Goal: Information Seeking & Learning: Learn about a topic

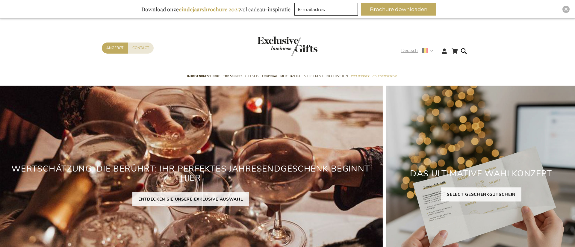
click at [404, 49] on span "Deutsch" at bounding box center [409, 50] width 16 height 7
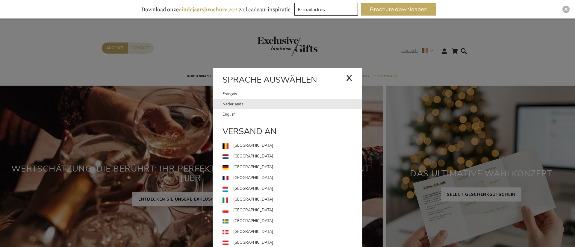
click at [248, 104] on link "Nederlands" at bounding box center [291, 104] width 139 height 10
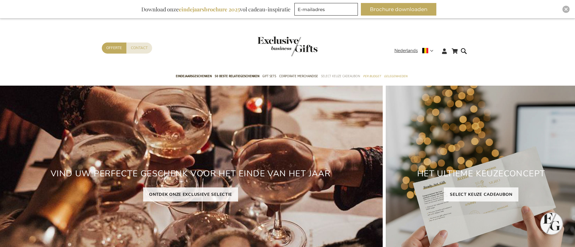
click at [334, 74] on span "Select Keuze Cadeaubon" at bounding box center [340, 76] width 39 height 6
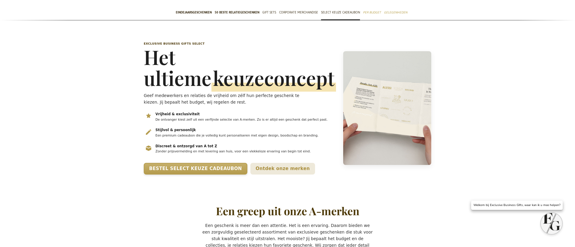
scroll to position [46, 0]
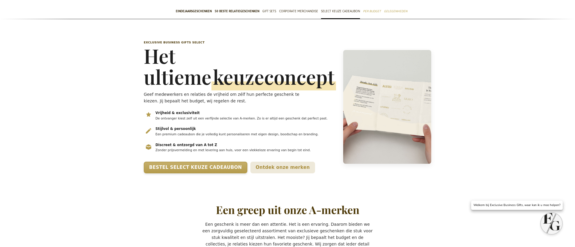
click at [190, 95] on p "Geef medewerkers en relaties de vrijheid om zélf hun perfecte geschenk te kieze…" at bounding box center [229, 97] width 170 height 13
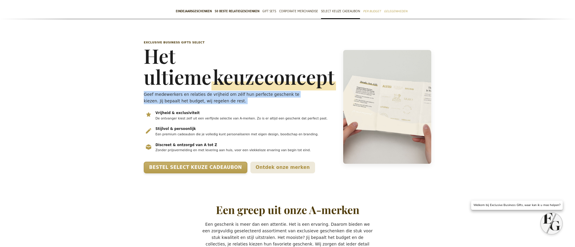
click at [190, 95] on p "Geef medewerkers en relaties de vrijheid om zélf hun perfecte geschenk te kieze…" at bounding box center [229, 97] width 170 height 13
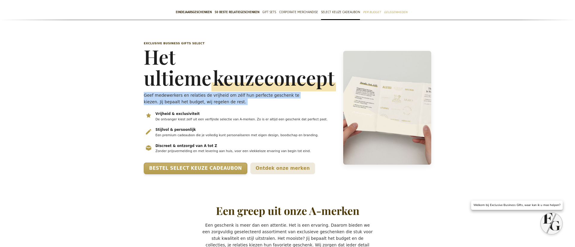
click at [188, 100] on p "Geef medewerkers en relaties de vrijheid om zélf hun perfecte geschenk te kieze…" at bounding box center [229, 98] width 170 height 13
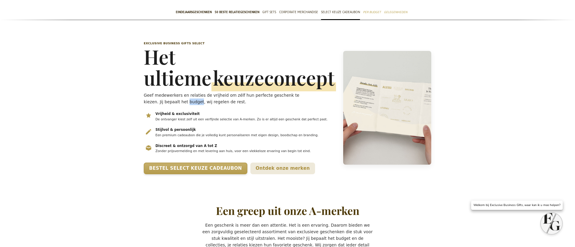
click at [188, 100] on p "Geef medewerkers en relaties de vrijheid om zélf hun perfecte geschenk te kieze…" at bounding box center [229, 98] width 170 height 13
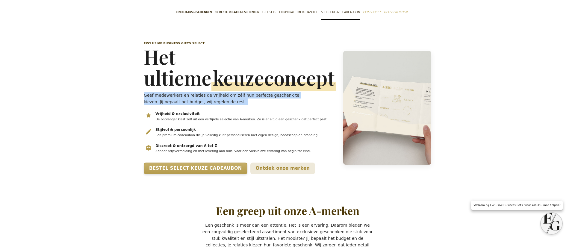
click at [188, 100] on p "Geef medewerkers en relaties de vrijheid om zélf hun perfecte geschenk te kieze…" at bounding box center [229, 98] width 170 height 13
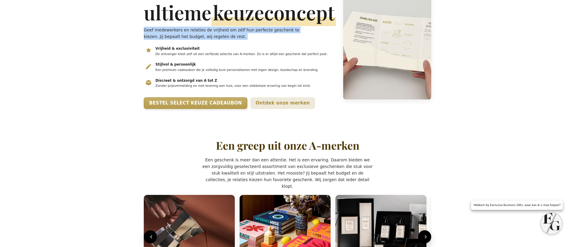
scroll to position [112, 0]
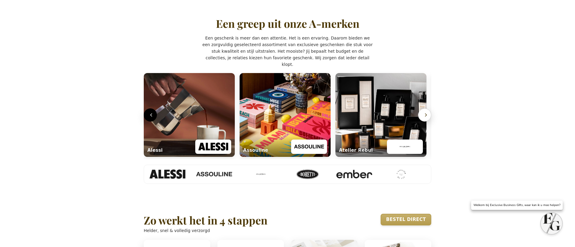
click at [428, 142] on section "Alessi Assouline Atelier Rebul Boretti Ember L'Atelier du Vin MM Antverpia MORO…" at bounding box center [287, 115] width 287 height 89
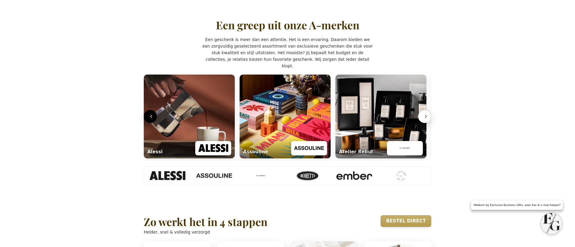
click at [426, 118] on icon "Volgende" at bounding box center [425, 116] width 1 height 3
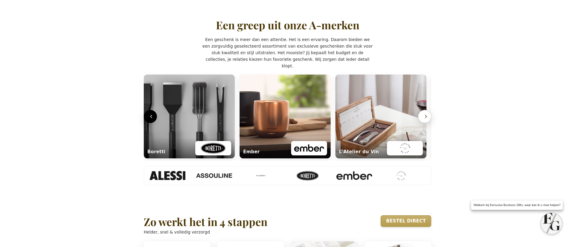
click at [425, 119] on icon "Volgende" at bounding box center [426, 116] width 6 height 6
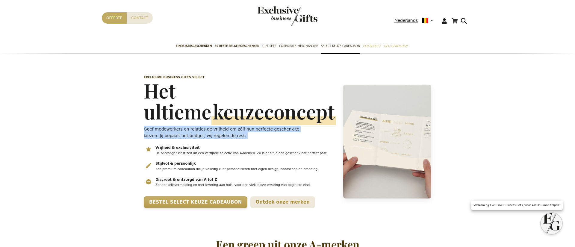
scroll to position [11, 0]
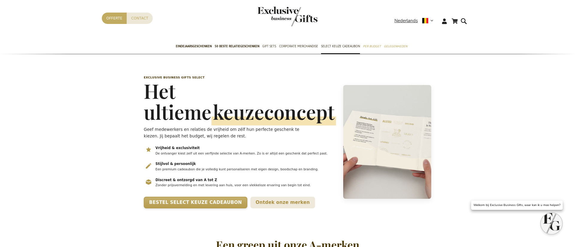
click at [211, 113] on span "keuzeconcept" at bounding box center [273, 112] width 125 height 27
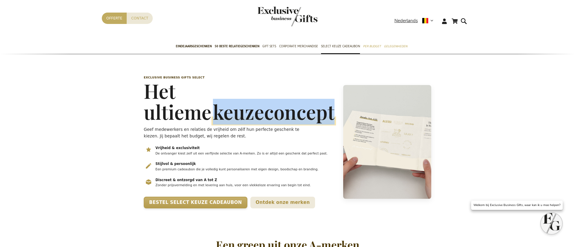
click at [211, 113] on span "keuzeconcept" at bounding box center [273, 112] width 125 height 27
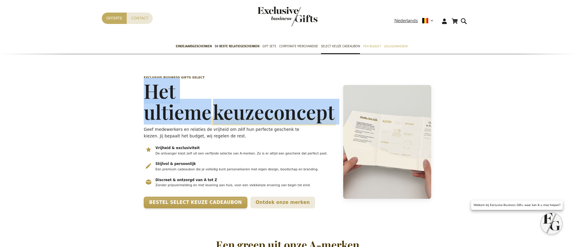
click at [211, 113] on span "keuzeconcept" at bounding box center [273, 112] width 125 height 27
click at [211, 99] on span "keuzeconcept" at bounding box center [273, 112] width 125 height 27
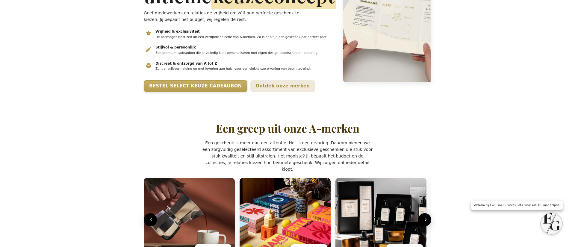
scroll to position [175, 0]
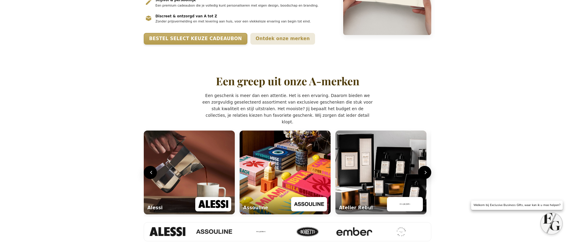
click at [298, 87] on h2 "Een greep uit onze A-merken" at bounding box center [287, 81] width 143 height 12
click at [294, 87] on h2 "Een greep uit onze A-merken" at bounding box center [287, 81] width 143 height 12
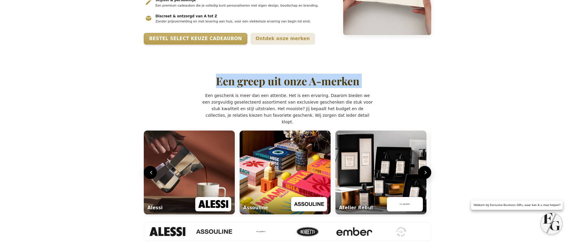
click at [294, 87] on h2 "Een greep uit onze A-merken" at bounding box center [287, 81] width 143 height 12
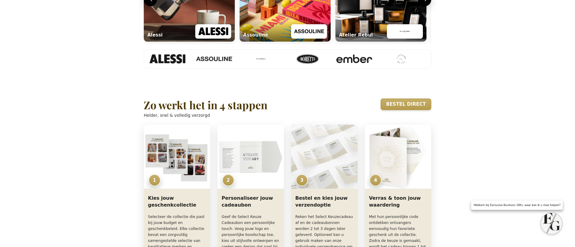
scroll to position [380, 0]
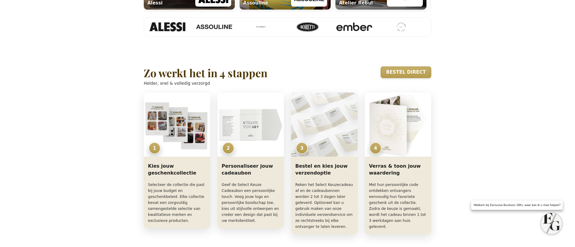
click at [219, 79] on h2 "Zo werkt het in 4 stappen" at bounding box center [206, 73] width 124 height 12
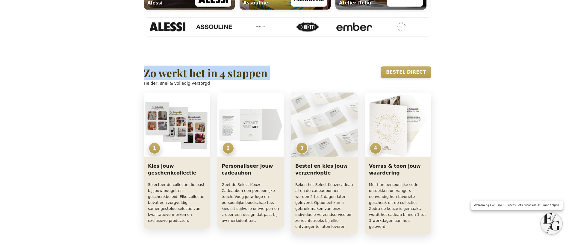
click at [219, 79] on h2 "Zo werkt het in 4 stappen" at bounding box center [206, 73] width 124 height 12
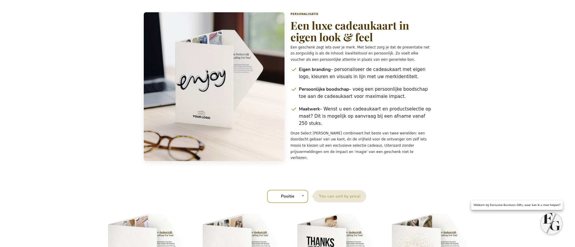
scroll to position [647, 0]
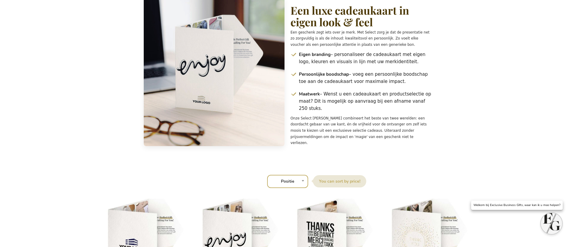
click at [313, 28] on h2 "Een luxe cadeaukaart in eigen look & feel" at bounding box center [360, 16] width 141 height 24
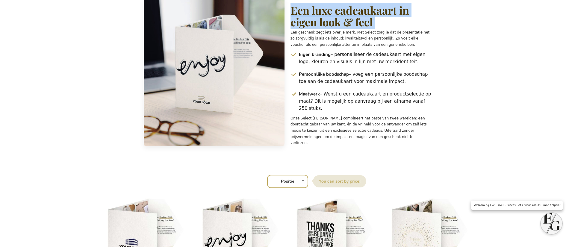
click at [313, 28] on h2 "Een luxe cadeaukaart in eigen look & feel" at bounding box center [360, 16] width 141 height 24
click at [360, 28] on h2 "Een luxe cadeaukaart in eigen look & feel" at bounding box center [360, 16] width 141 height 24
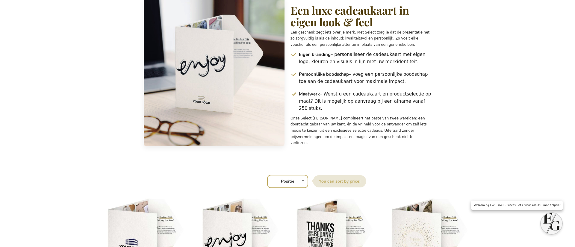
click at [293, 28] on h2 "Een luxe cadeaukaart in eigen look & feel" at bounding box center [360, 16] width 141 height 24
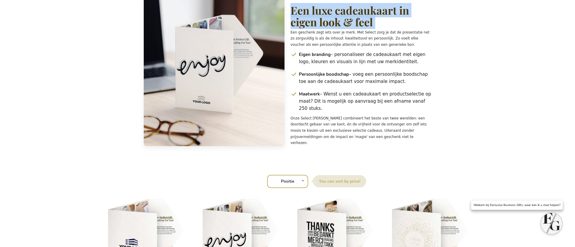
click at [293, 28] on h2 "Een luxe cadeaukaart in eigen look & feel" at bounding box center [360, 16] width 141 height 24
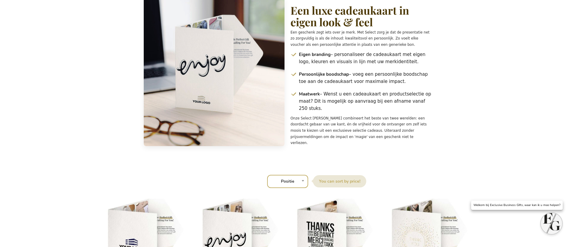
click at [288, 21] on div "Personalisatie Een luxe cadeaukaart in eigen look & feel Een geschenk zegt iets…" at bounding box center [287, 71] width 293 height 149
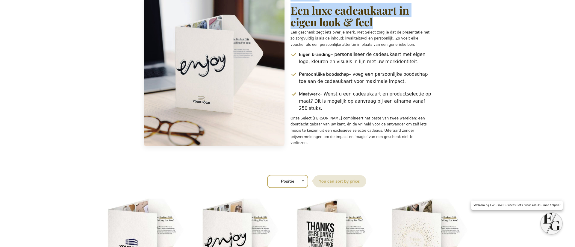
drag, startPoint x: 291, startPoint y: 21, endPoint x: 403, endPoint y: 44, distance: 114.4
click at [403, 44] on div "Personalisatie Een luxe cadeaukaart in eigen look & feel Een geschenk zegt iets…" at bounding box center [360, 71] width 141 height 149
copy div "Personalisatie Een luxe cadeaukaart in eigen look & feel"
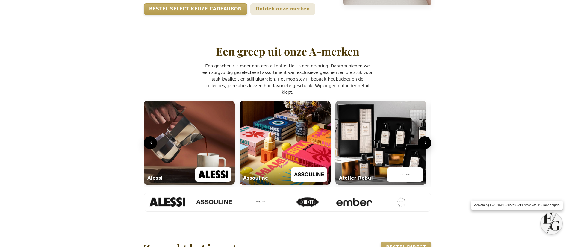
scroll to position [206, 0]
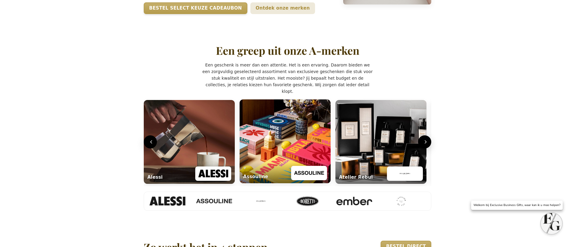
click at [303, 163] on img "Lifestyle carrousel" at bounding box center [284, 141] width 91 height 84
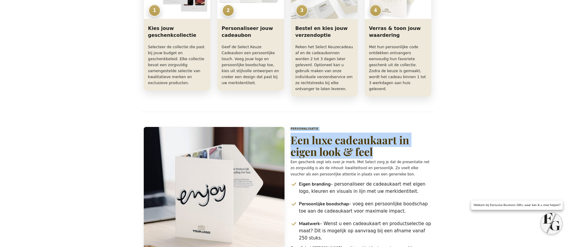
scroll to position [587, 0]
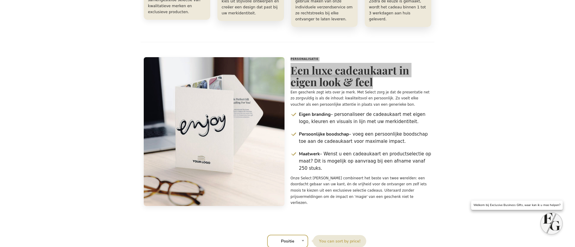
drag, startPoint x: 266, startPoint y: 150, endPoint x: 172, endPoint y: 17, distance: 163.8
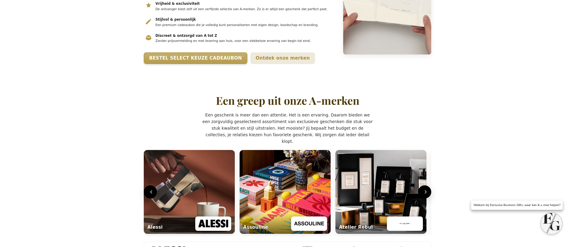
scroll to position [0, 0]
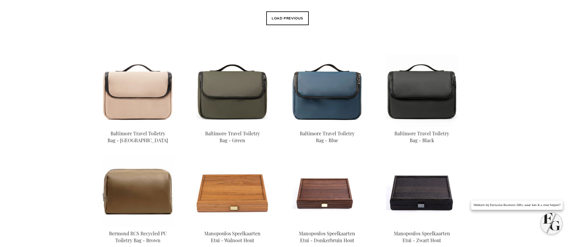
scroll to position [239, 0]
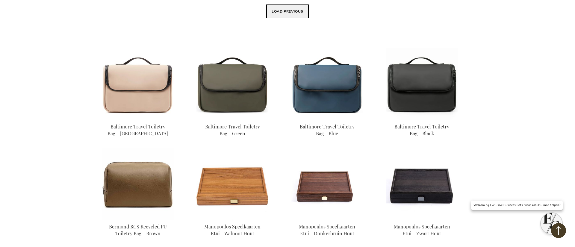
click at [287, 14] on button "Load previous" at bounding box center [287, 11] width 43 height 14
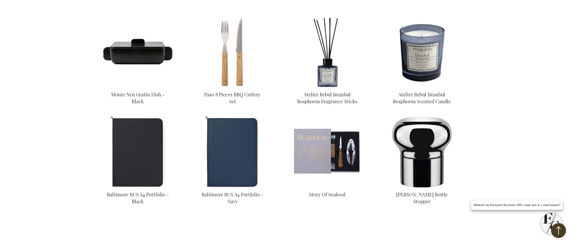
scroll to position [0, 0]
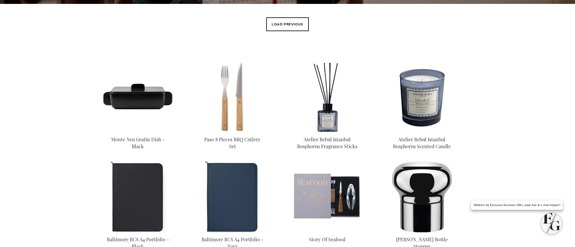
scroll to position [240, 0]
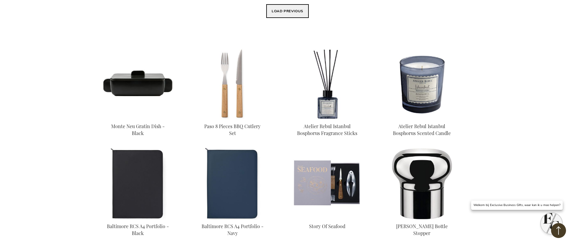
click at [283, 11] on button "Load previous" at bounding box center [287, 11] width 43 height 14
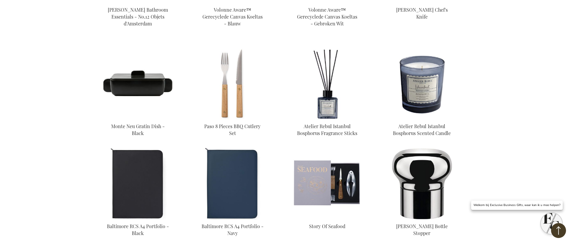
scroll to position [563, 0]
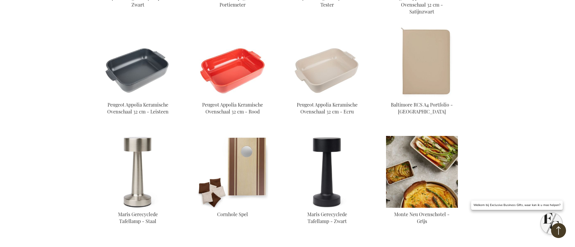
scroll to position [574, 0]
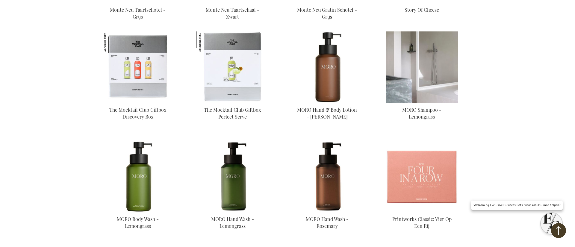
scroll to position [769, 0]
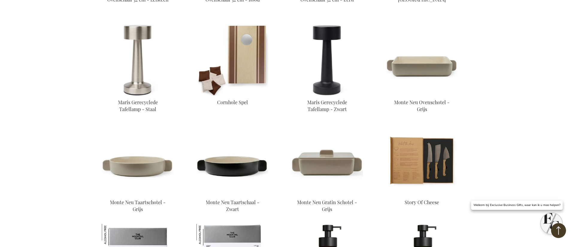
scroll to position [86, 0]
